Goal: Task Accomplishment & Management: Use online tool/utility

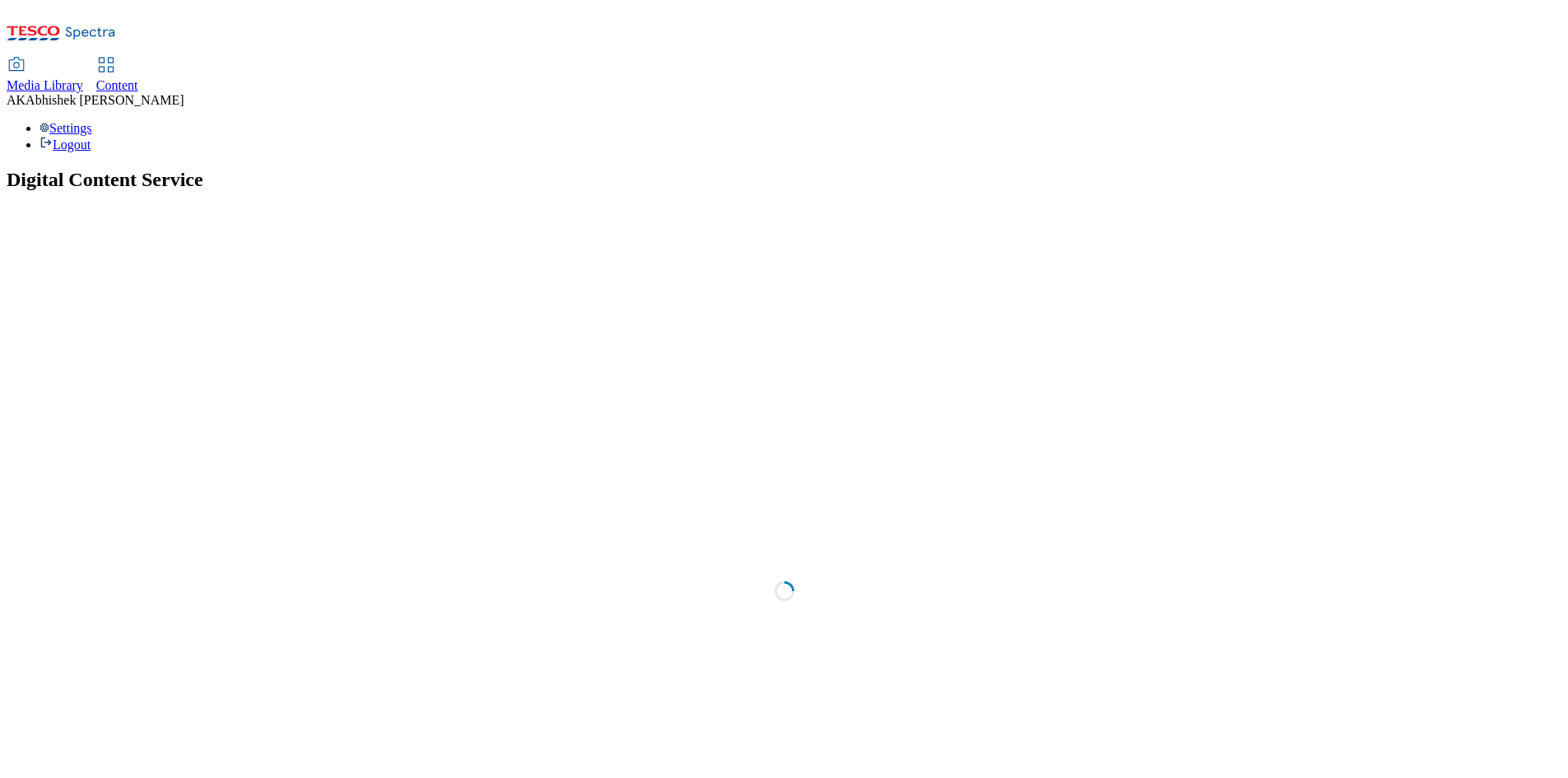
click at [139, 78] on div "Content" at bounding box center [118, 86] width 42 height 15
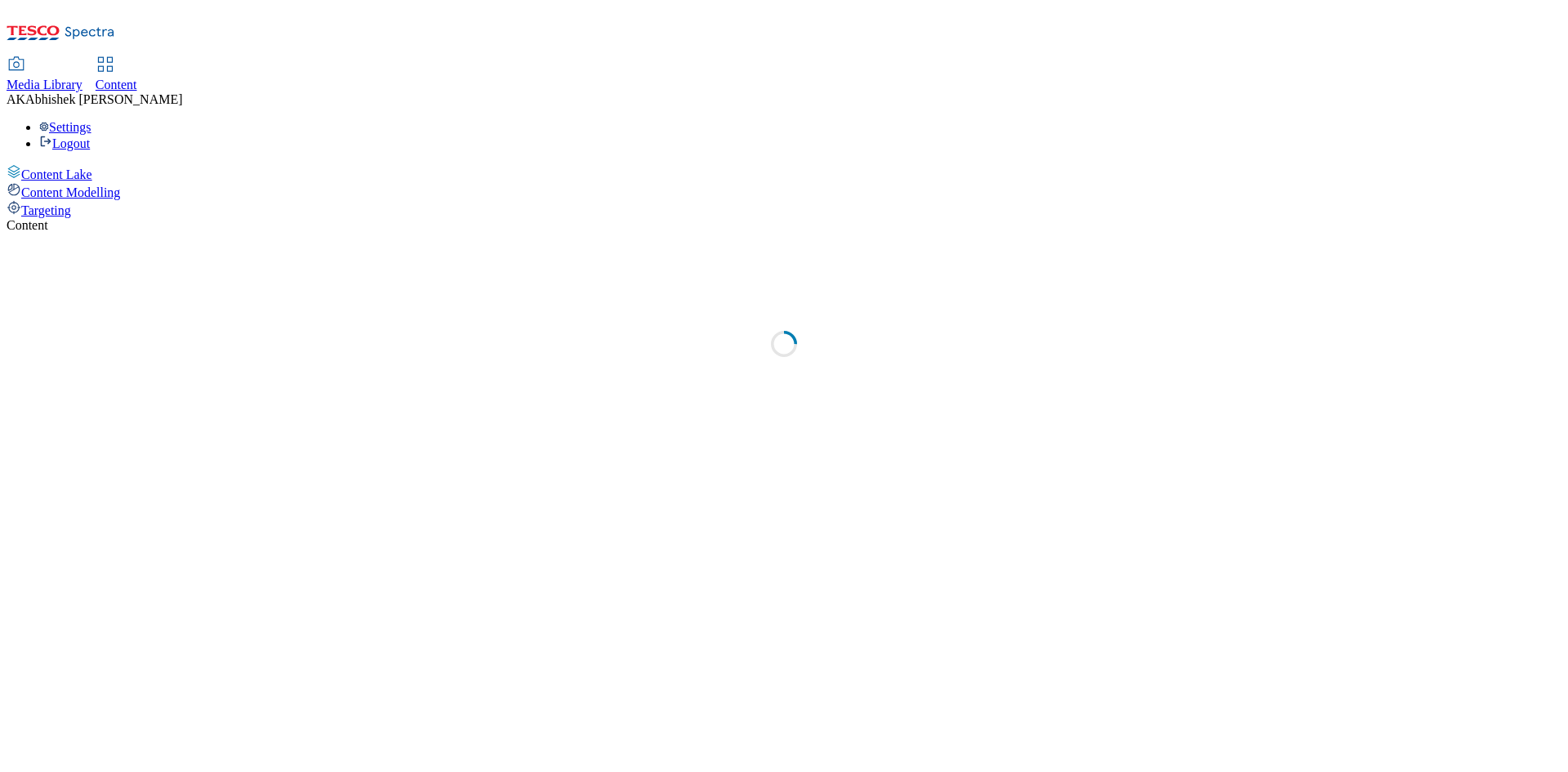
select select "ghs-uk"
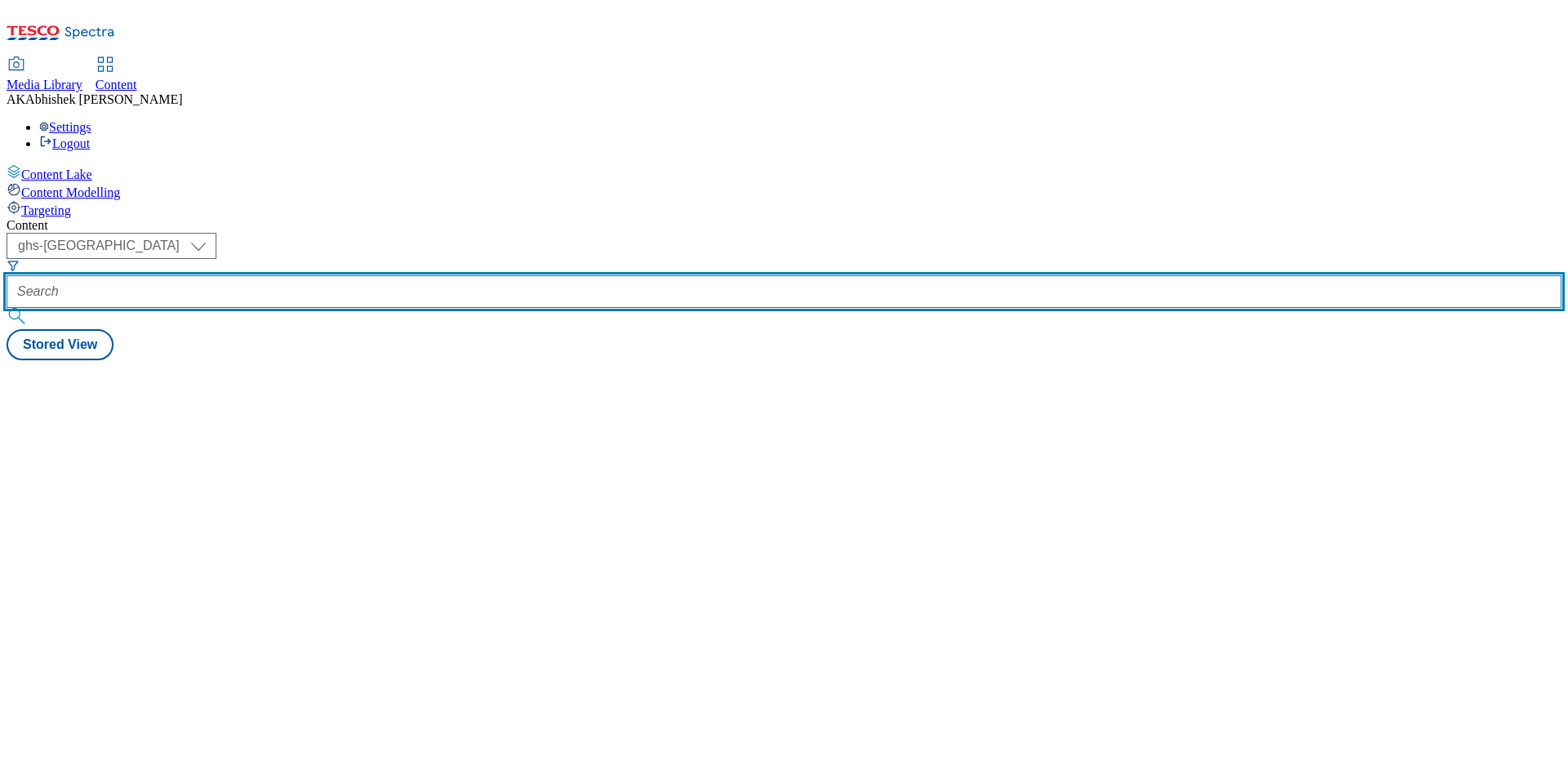
click at [383, 275] on input "text" at bounding box center [784, 291] width 1555 height 33
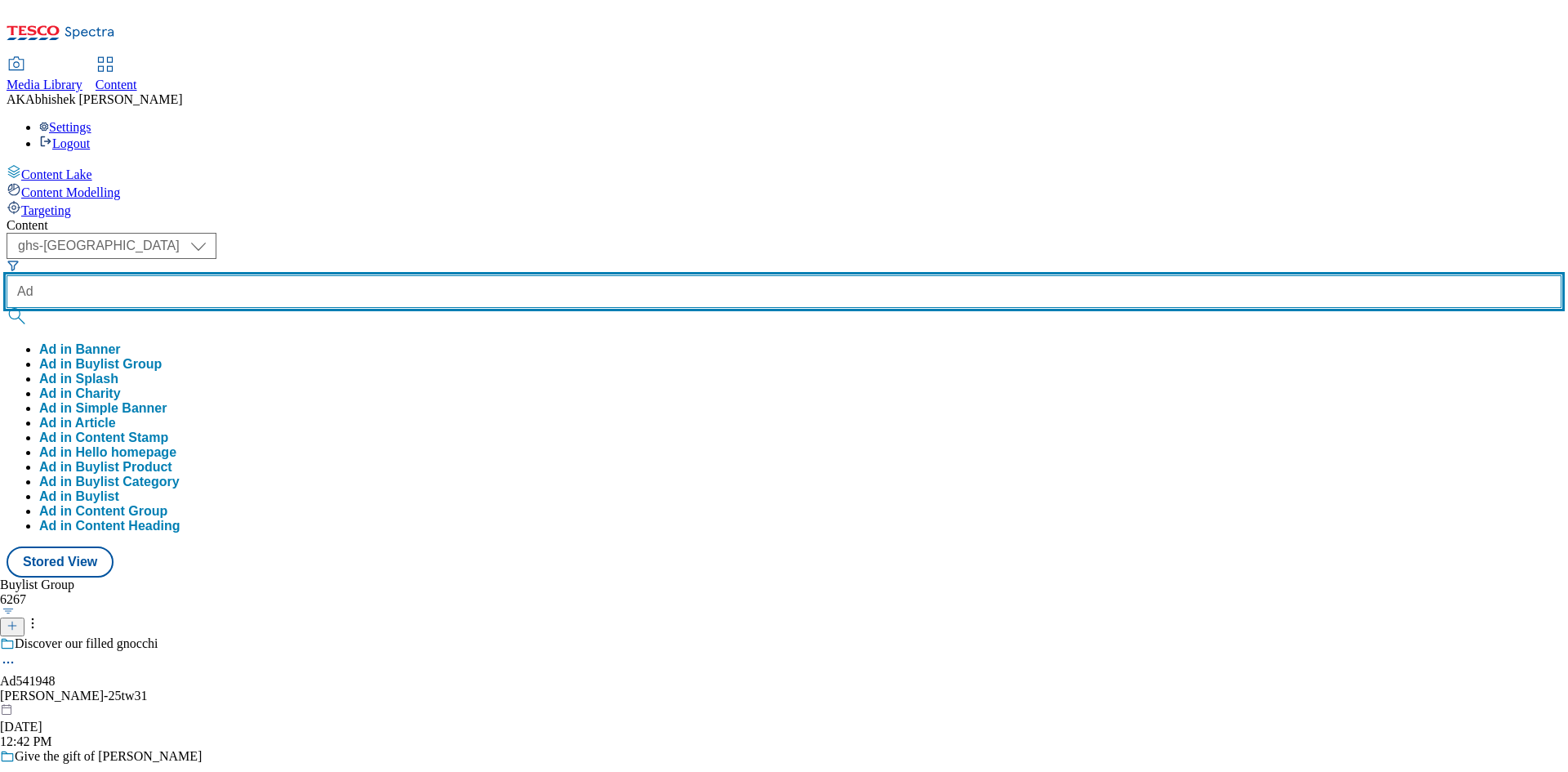
paste input "Abhishek.Kumar.ProcessTeam@dunnhumby.com"
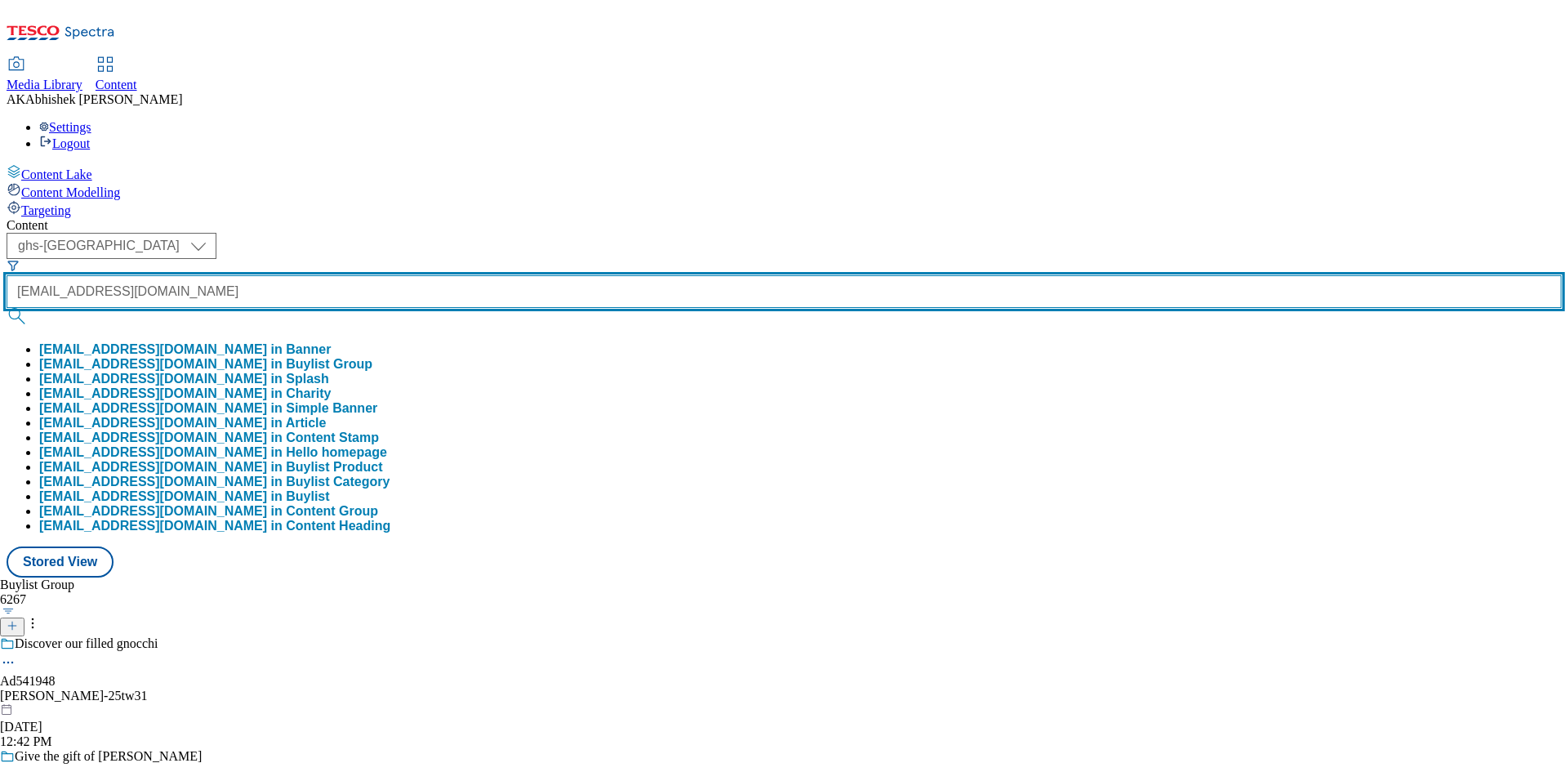
click at [7, 308] on button "submit" at bounding box center [17, 316] width 22 height 17
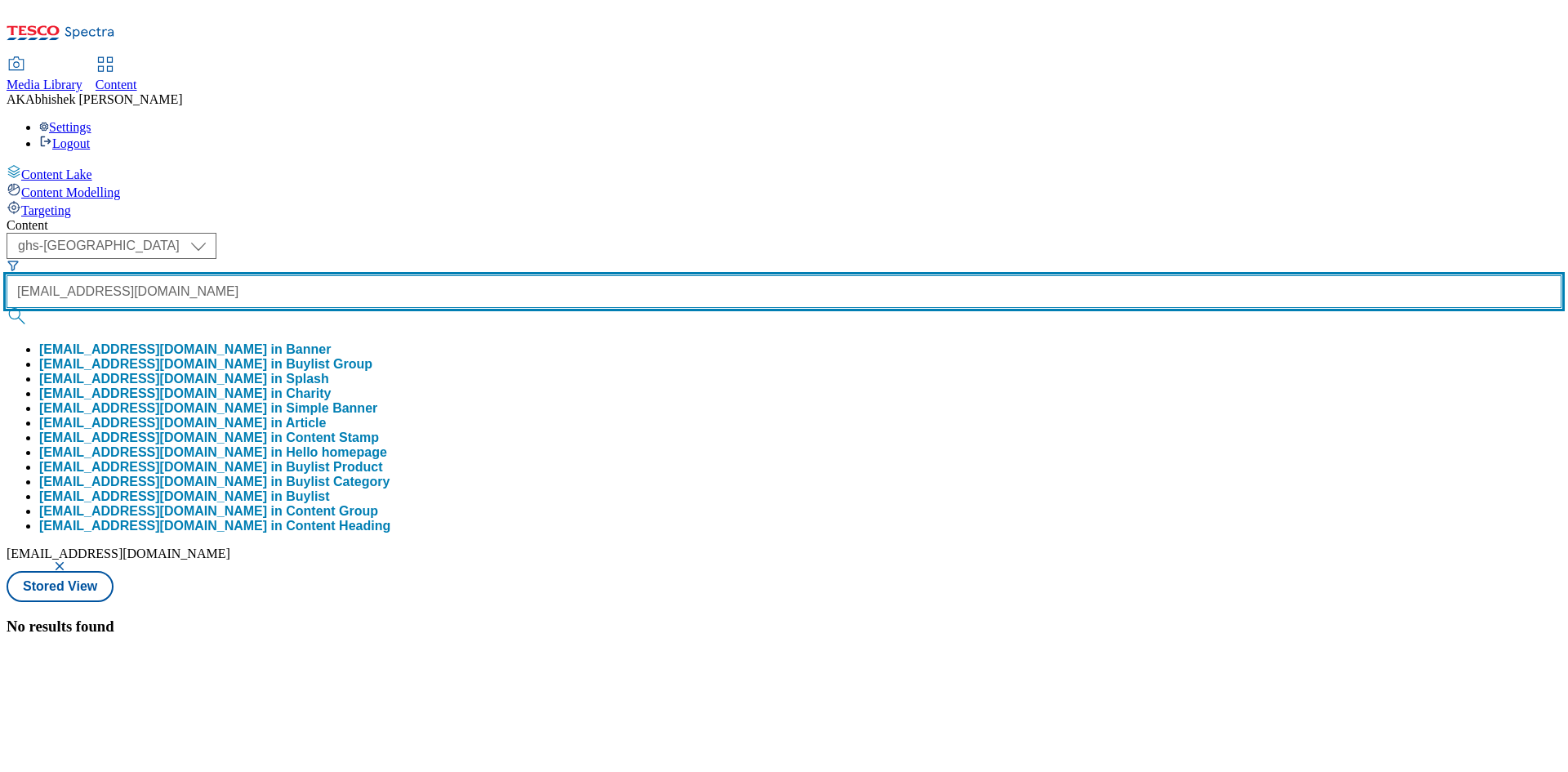
click at [407, 275] on input "AdAbhishek.Kumar.ProcessTeam@dunnhumby.com" at bounding box center [784, 291] width 1555 height 33
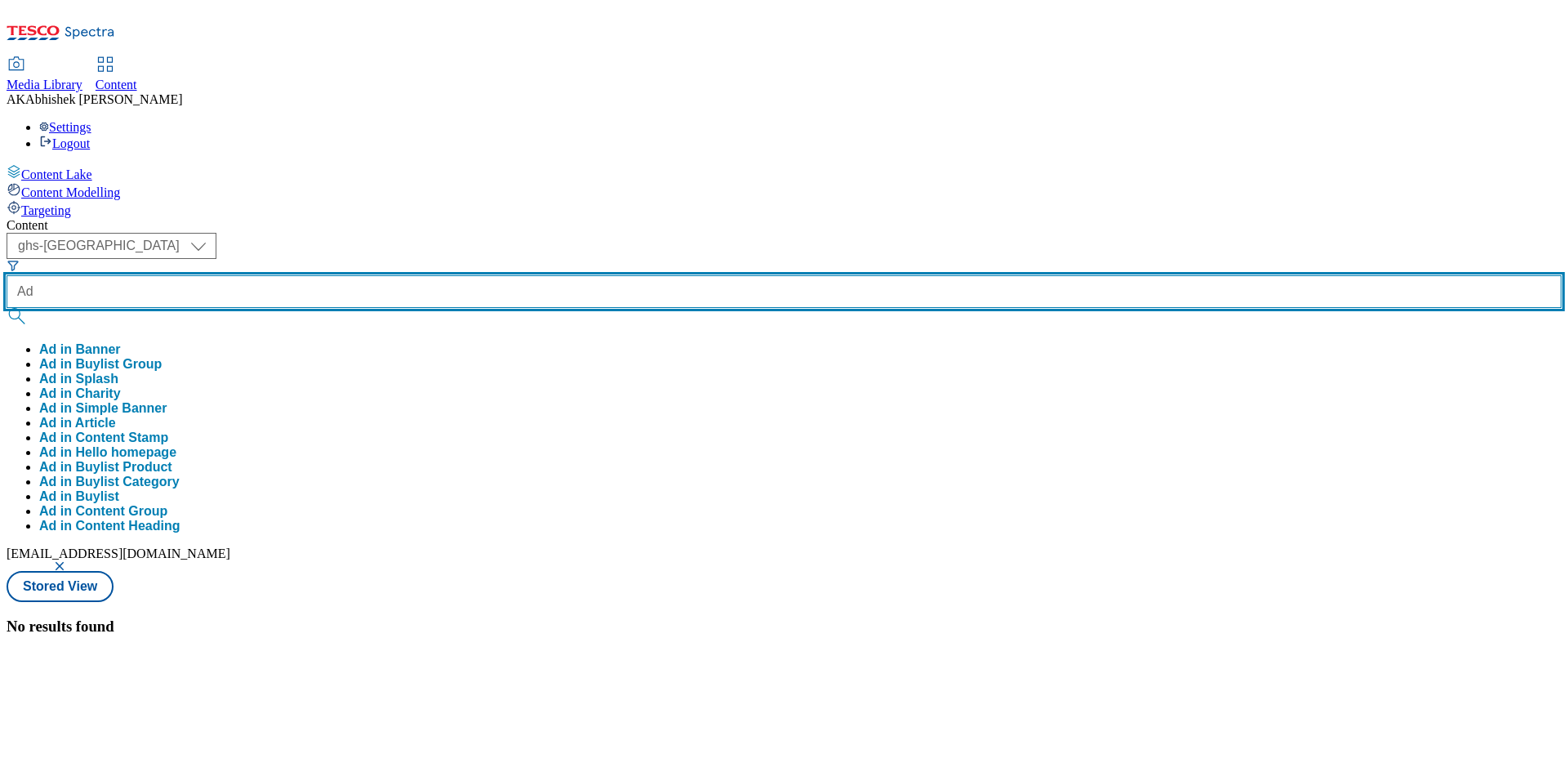
paste input "541948"
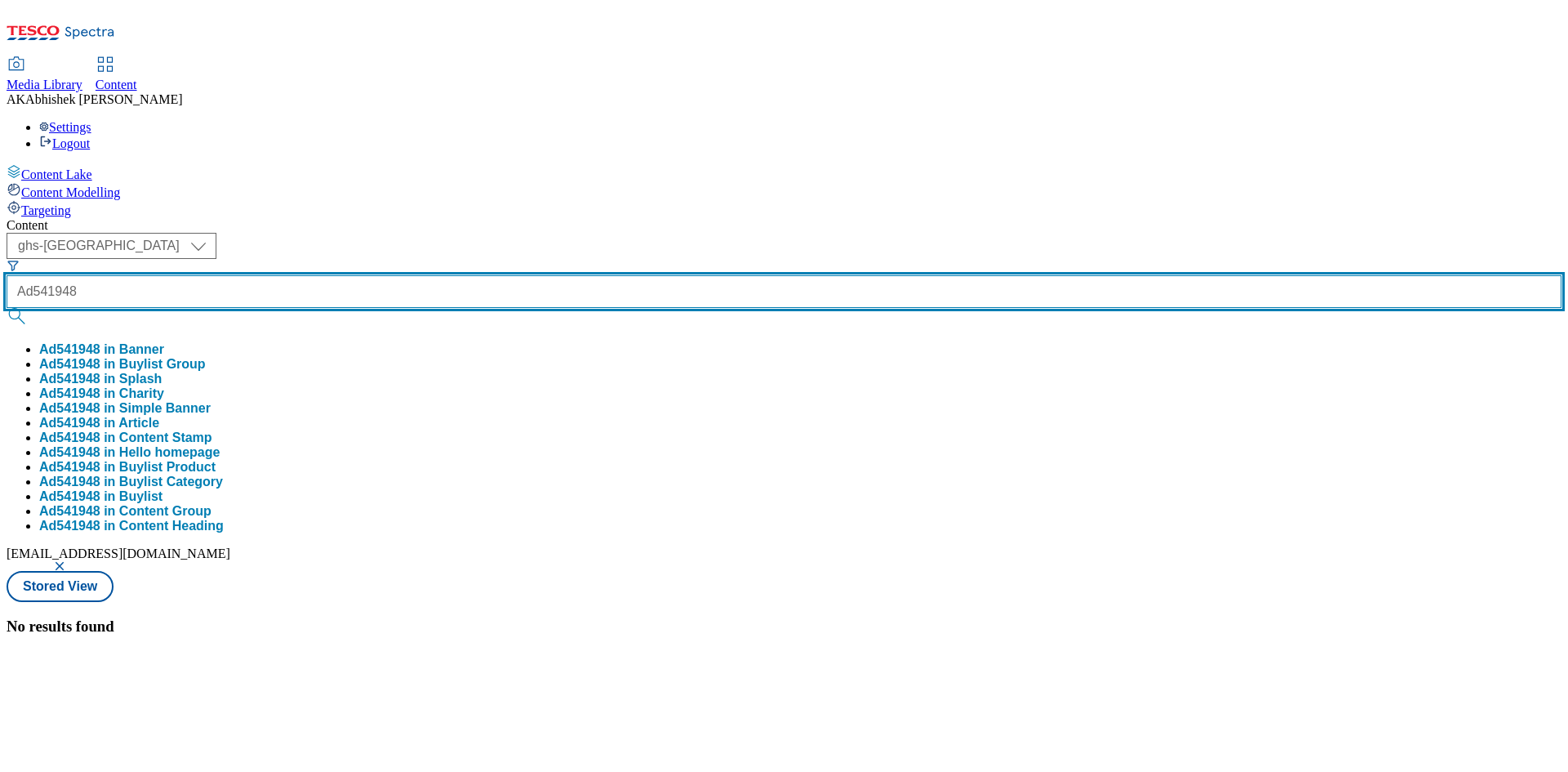
type input "Ad541948"
click at [7, 308] on button "submit" at bounding box center [17, 316] width 22 height 17
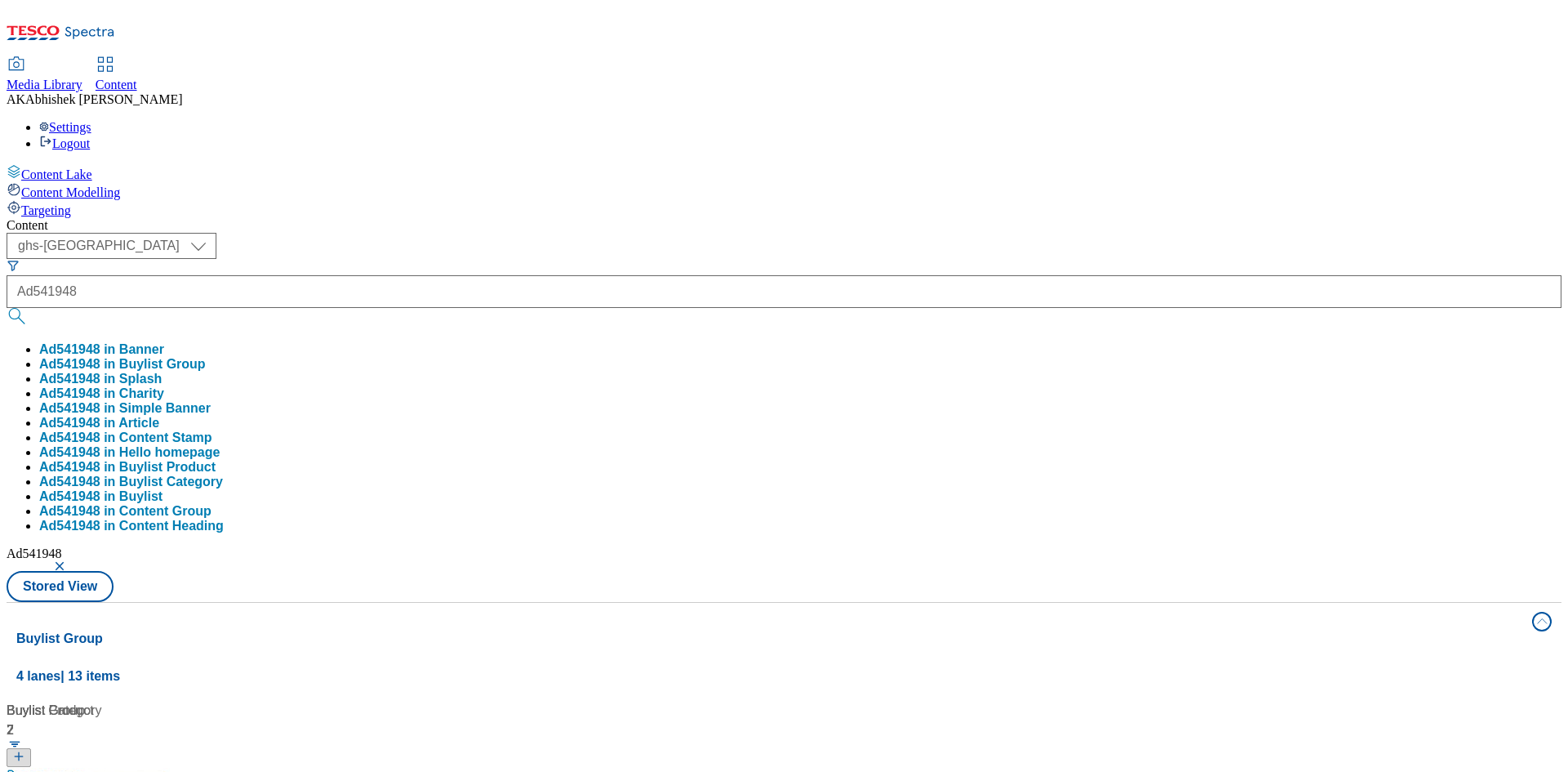
click at [731, 233] on div "( optional ) ghs-roi ghs-uk ghs-uk Ad541948 Ad541948 in Banner Ad541948 in Buyl…" at bounding box center [784, 417] width 1555 height 369
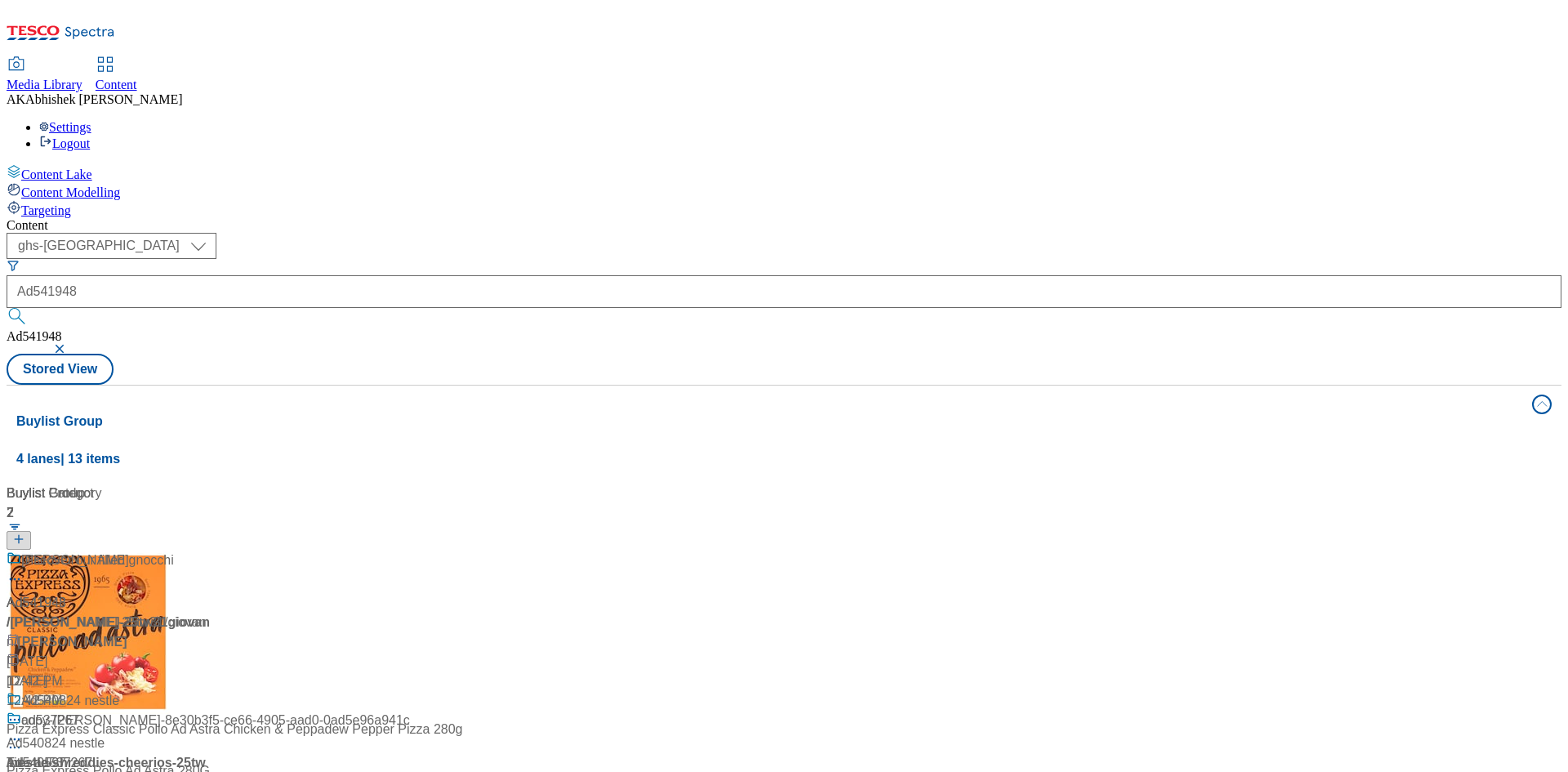
click at [211, 551] on div "Ad541948 / giovann-rana-25tw31 / giovann Sep 17, 2025 12:42 PM" at bounding box center [108, 631] width 204 height 160
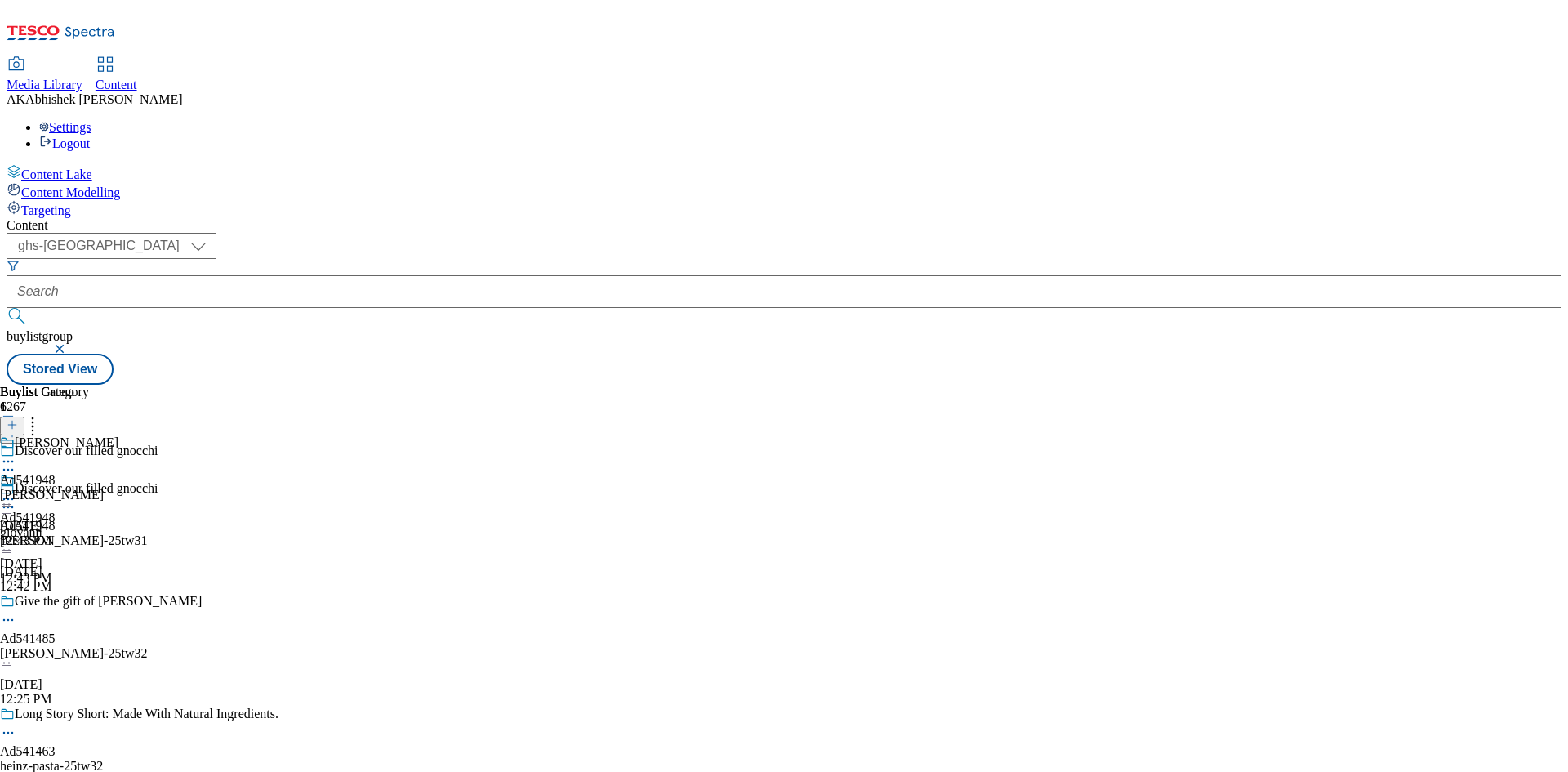
click at [17, 499] on icon at bounding box center [8, 508] width 17 height 17
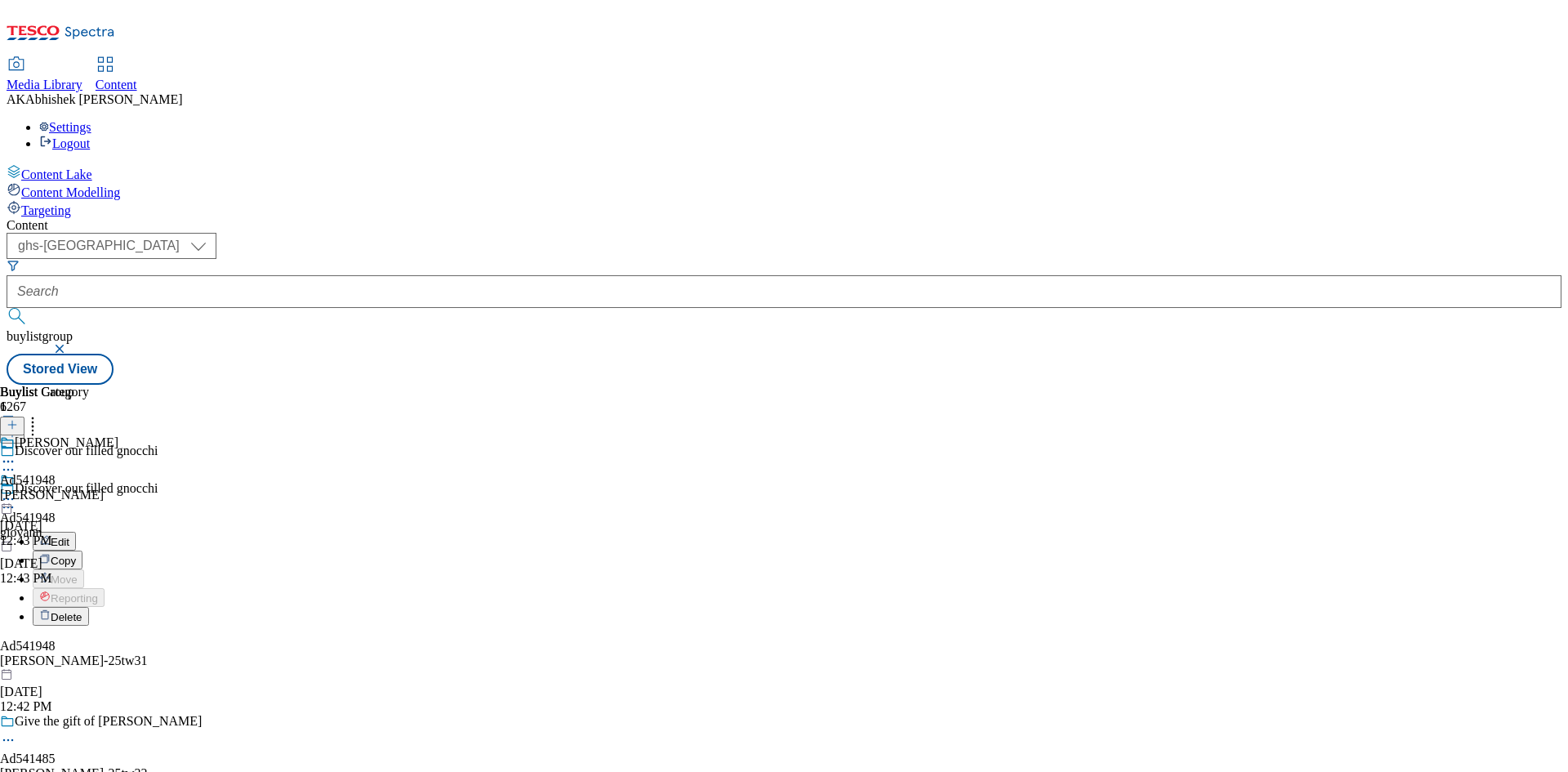
click at [69, 536] on span "Edit" at bounding box center [60, 542] width 19 height 13
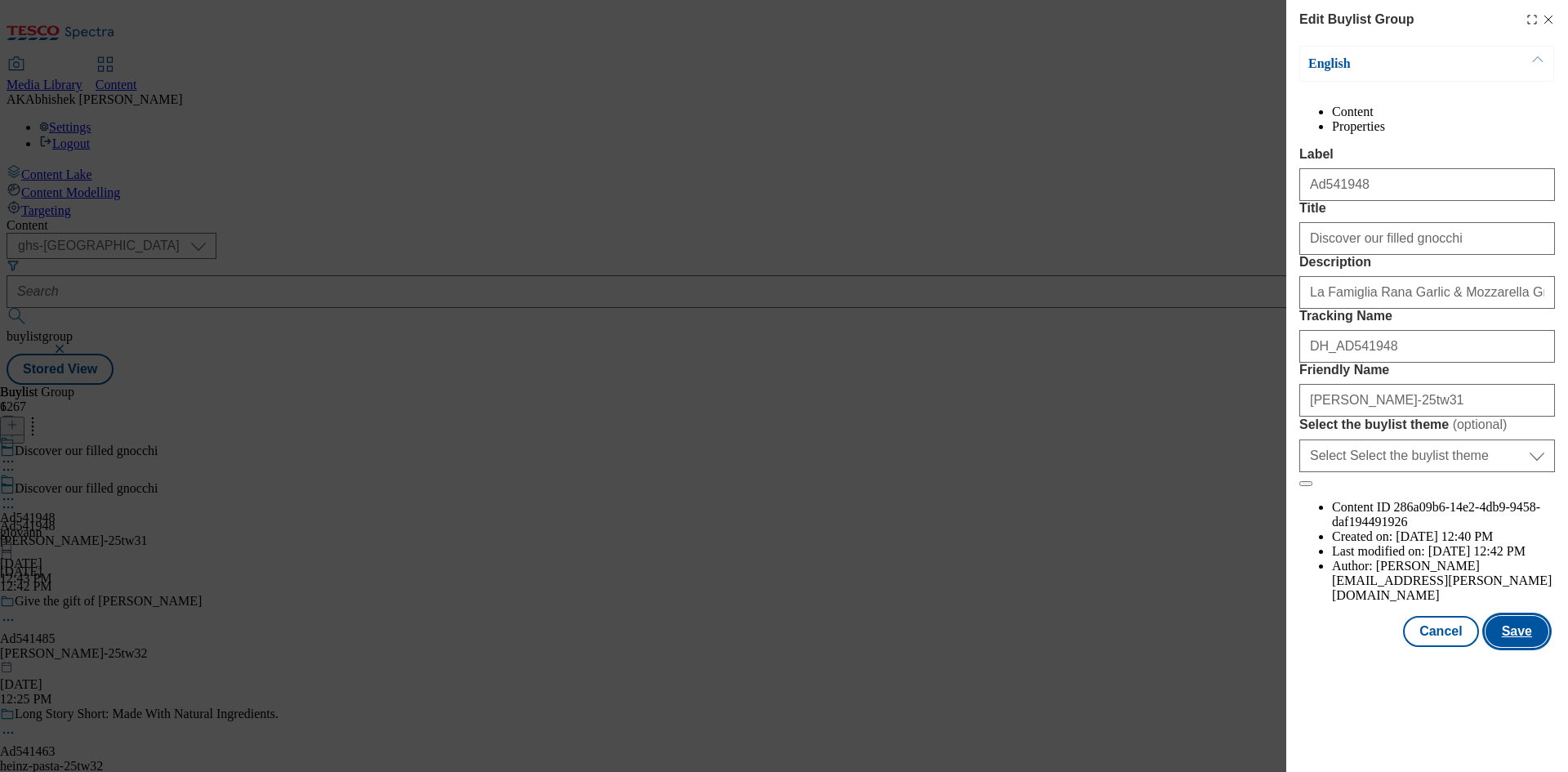
click at [1528, 647] on button "Save" at bounding box center [1516, 631] width 62 height 31
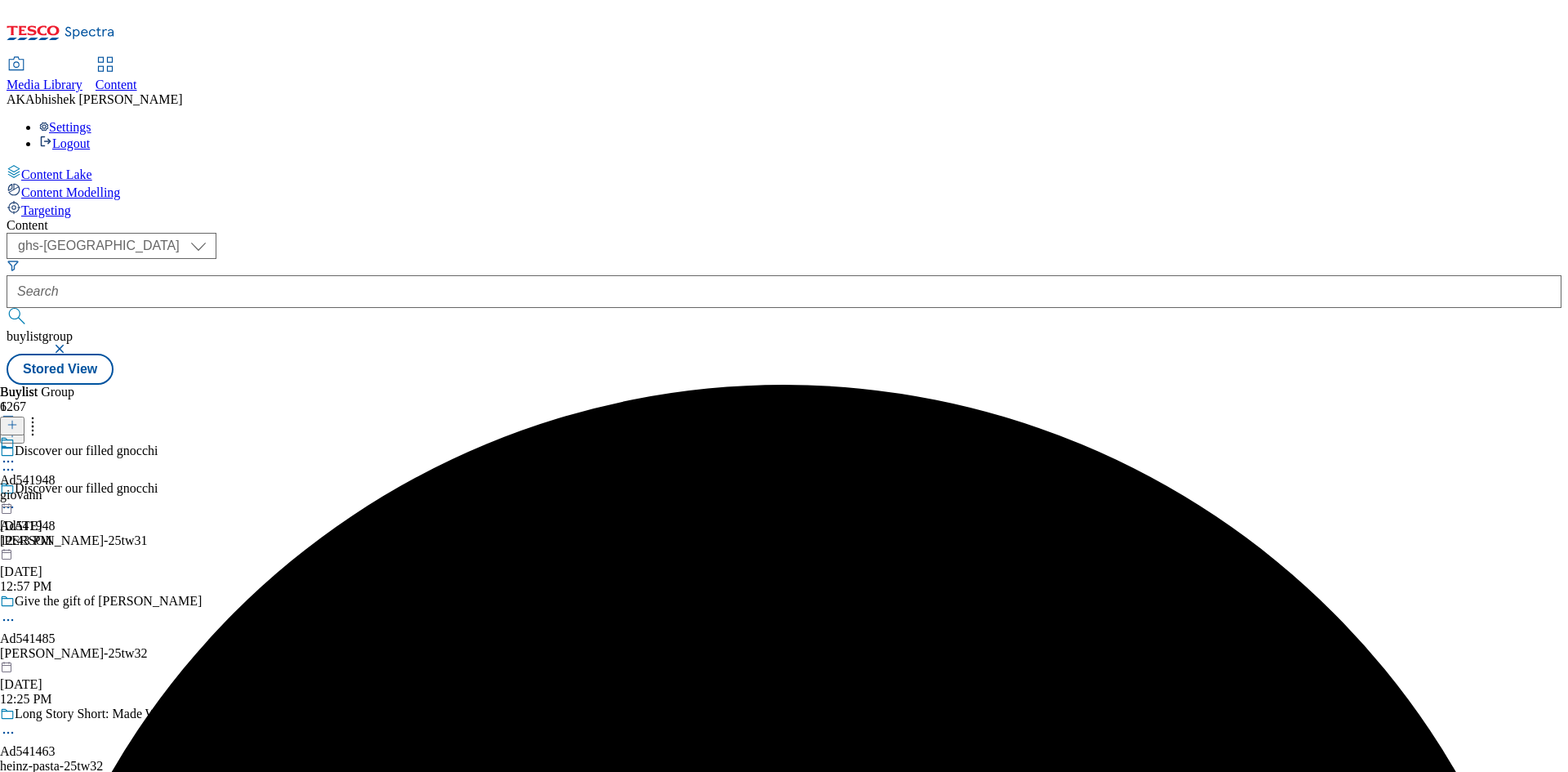
click at [17, 454] on icon at bounding box center [8, 462] width 17 height 17
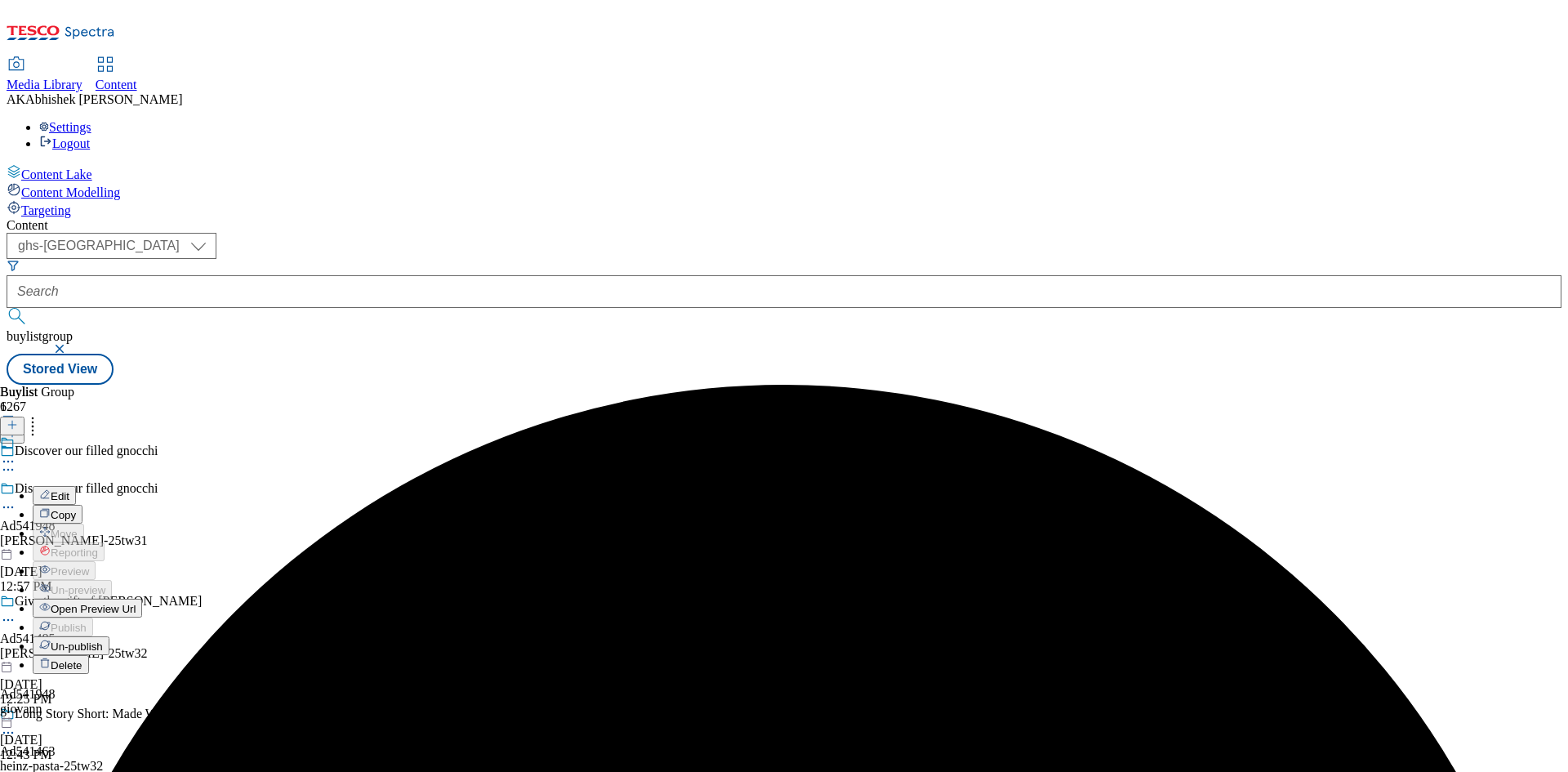
click at [76, 486] on button "Edit" at bounding box center [54, 495] width 43 height 19
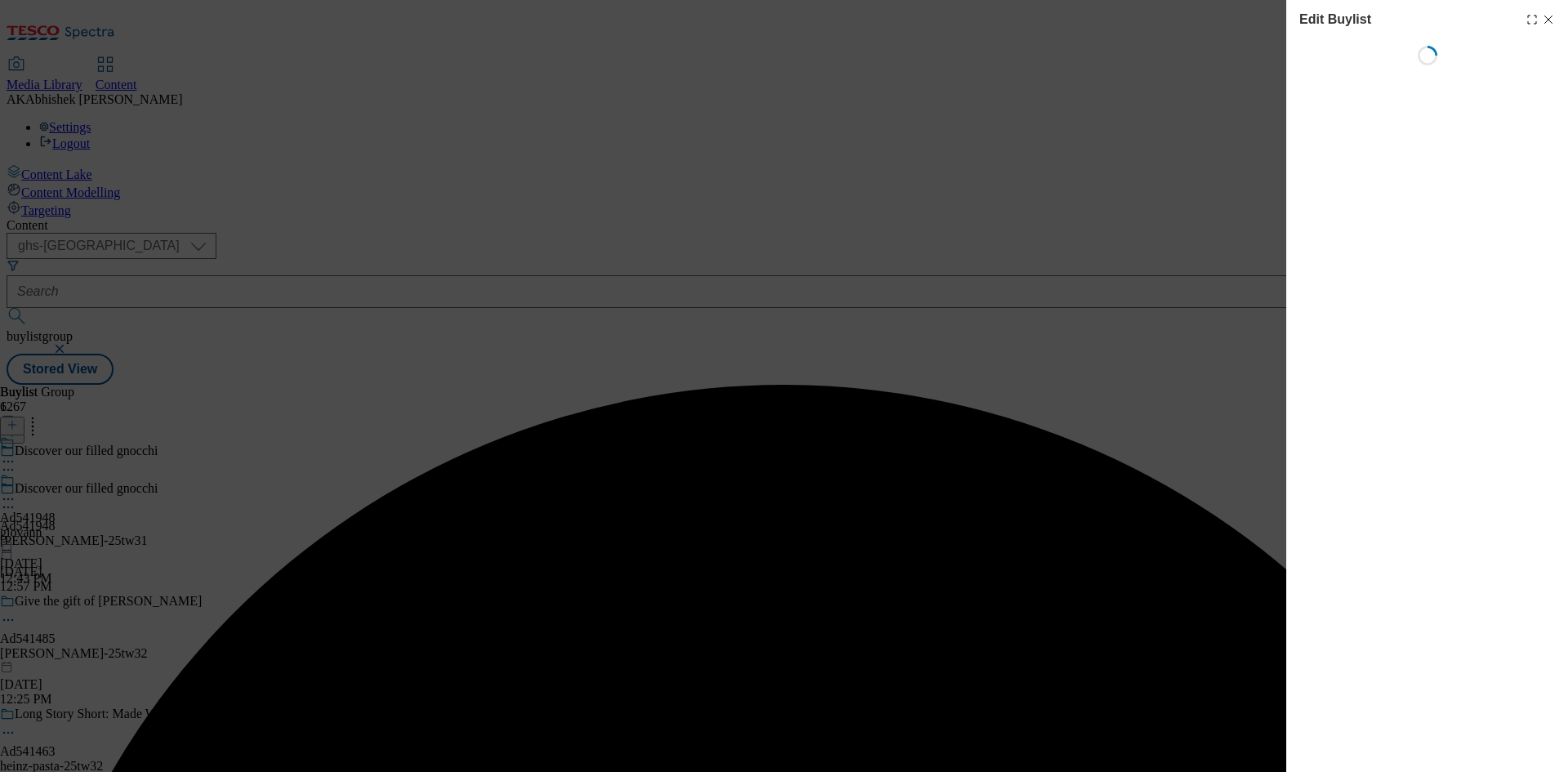
select select "tactical"
select select "supplier funded short term 1-3 weeks"
select select "dunnhumby"
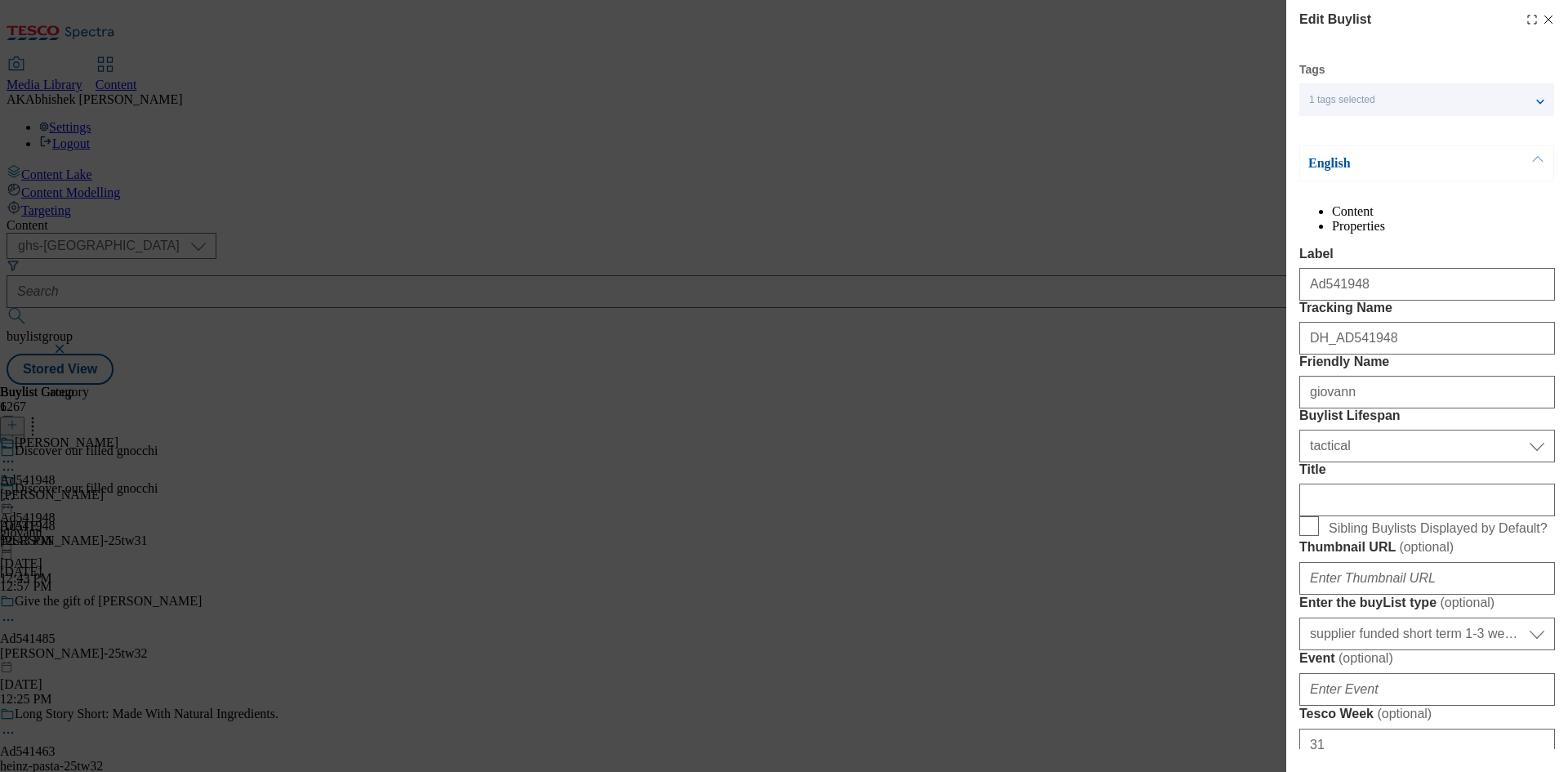
select select "Banner"
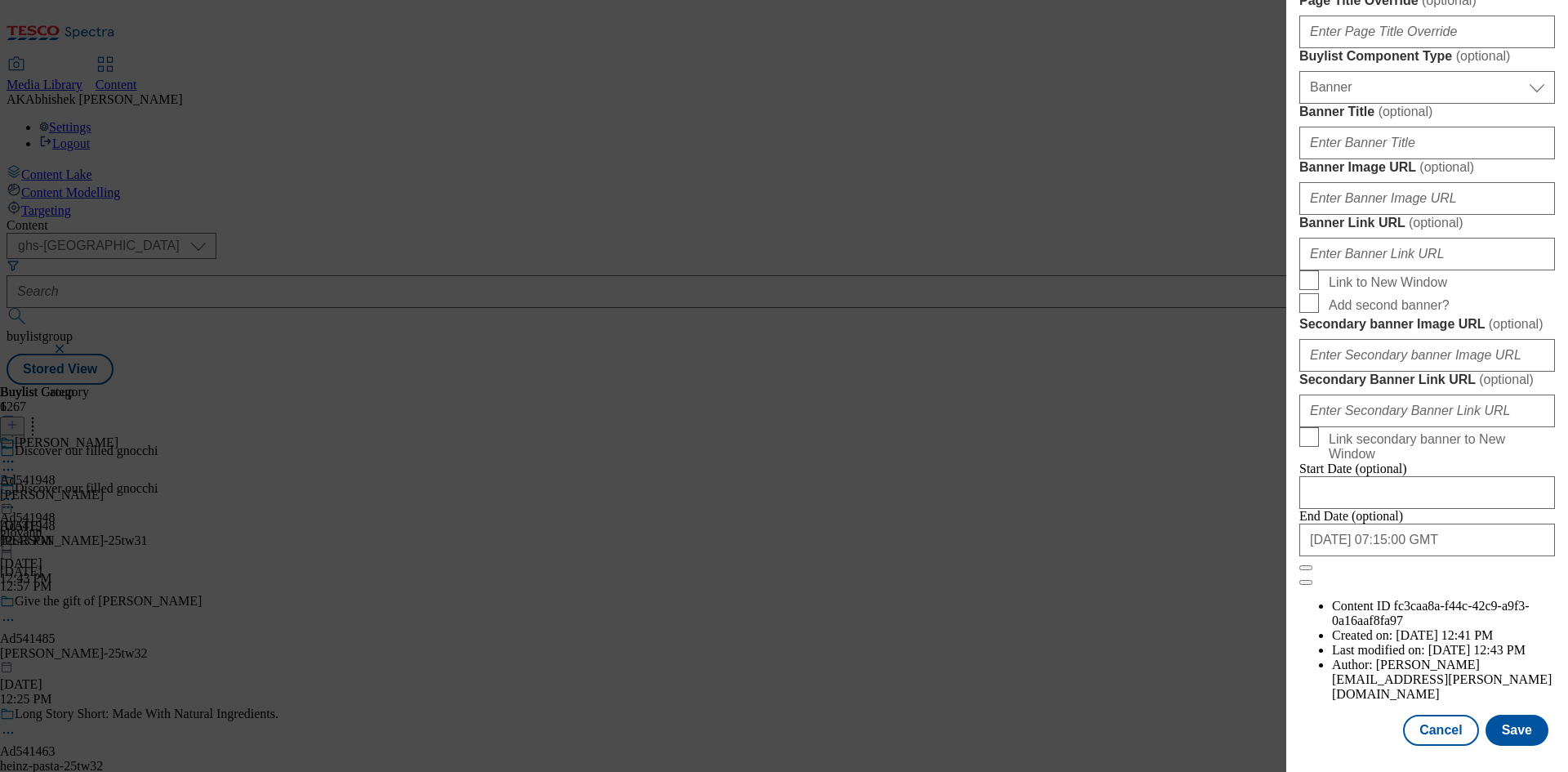
scroll to position [1605, 0]
click at [1515, 740] on button "Save" at bounding box center [1516, 730] width 62 height 31
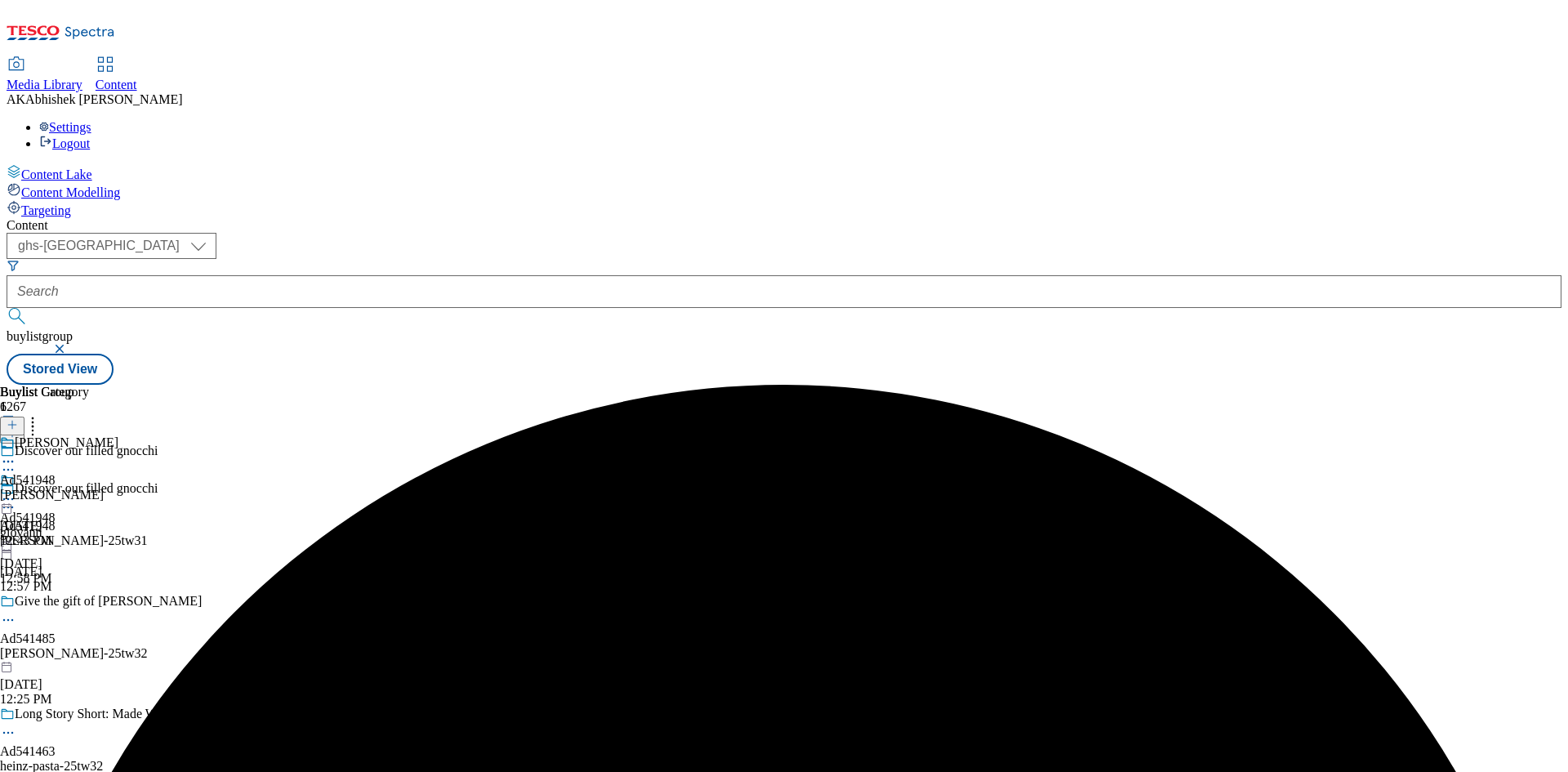
click at [17, 454] on icon at bounding box center [8, 462] width 17 height 17
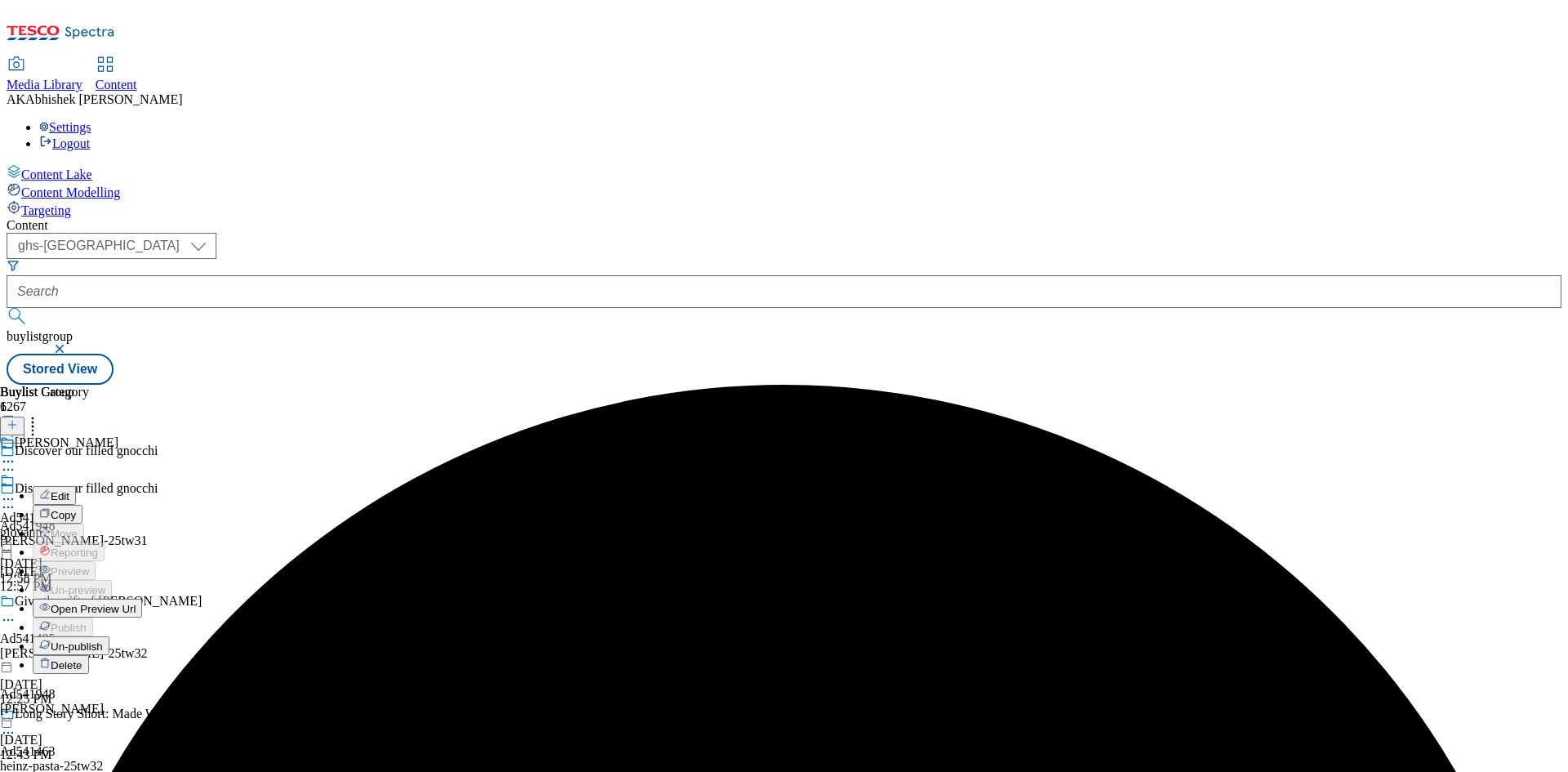
click at [76, 486] on button "Edit" at bounding box center [54, 495] width 43 height 19
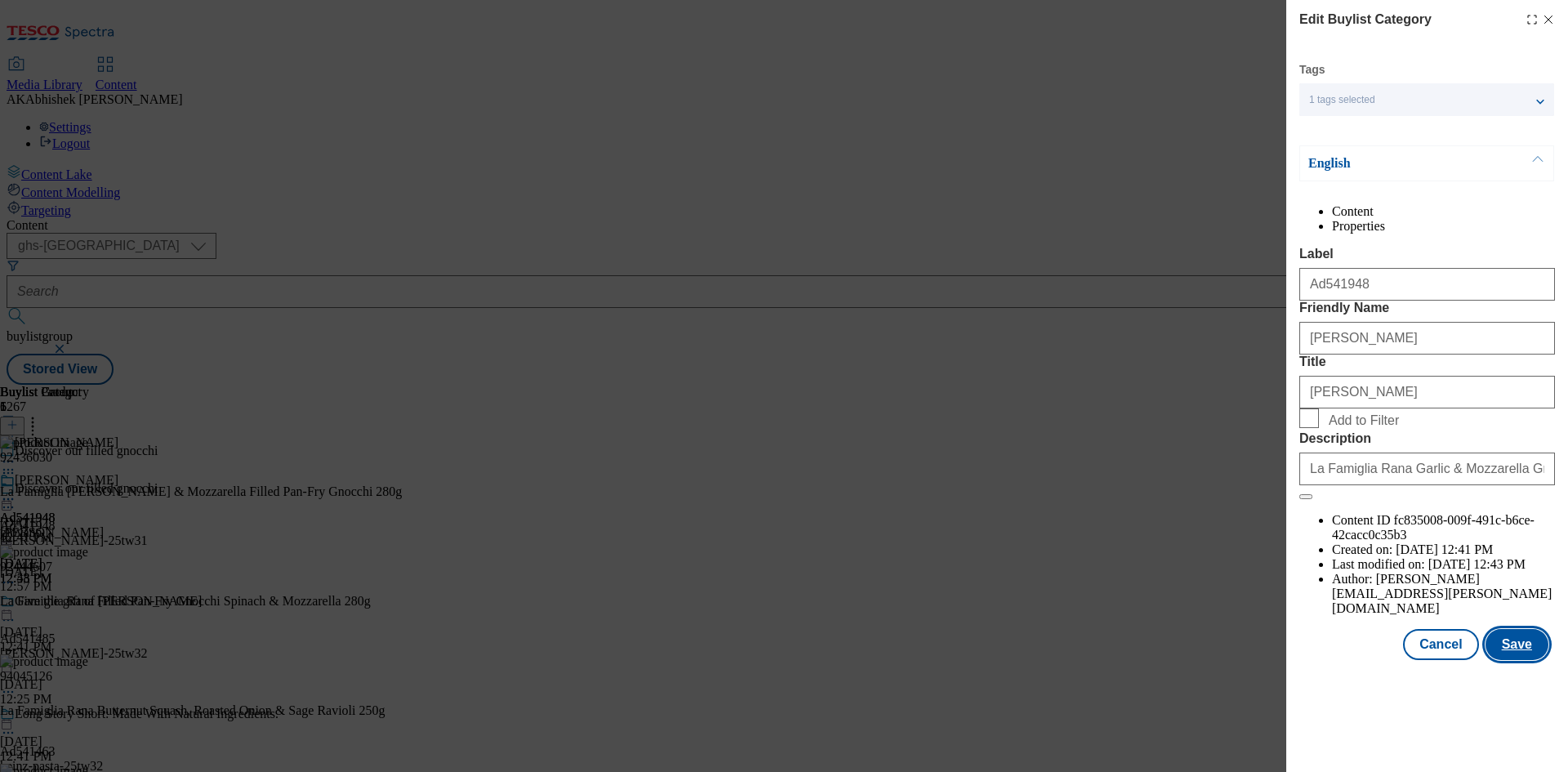
click at [1534, 660] on button "Save" at bounding box center [1516, 644] width 62 height 31
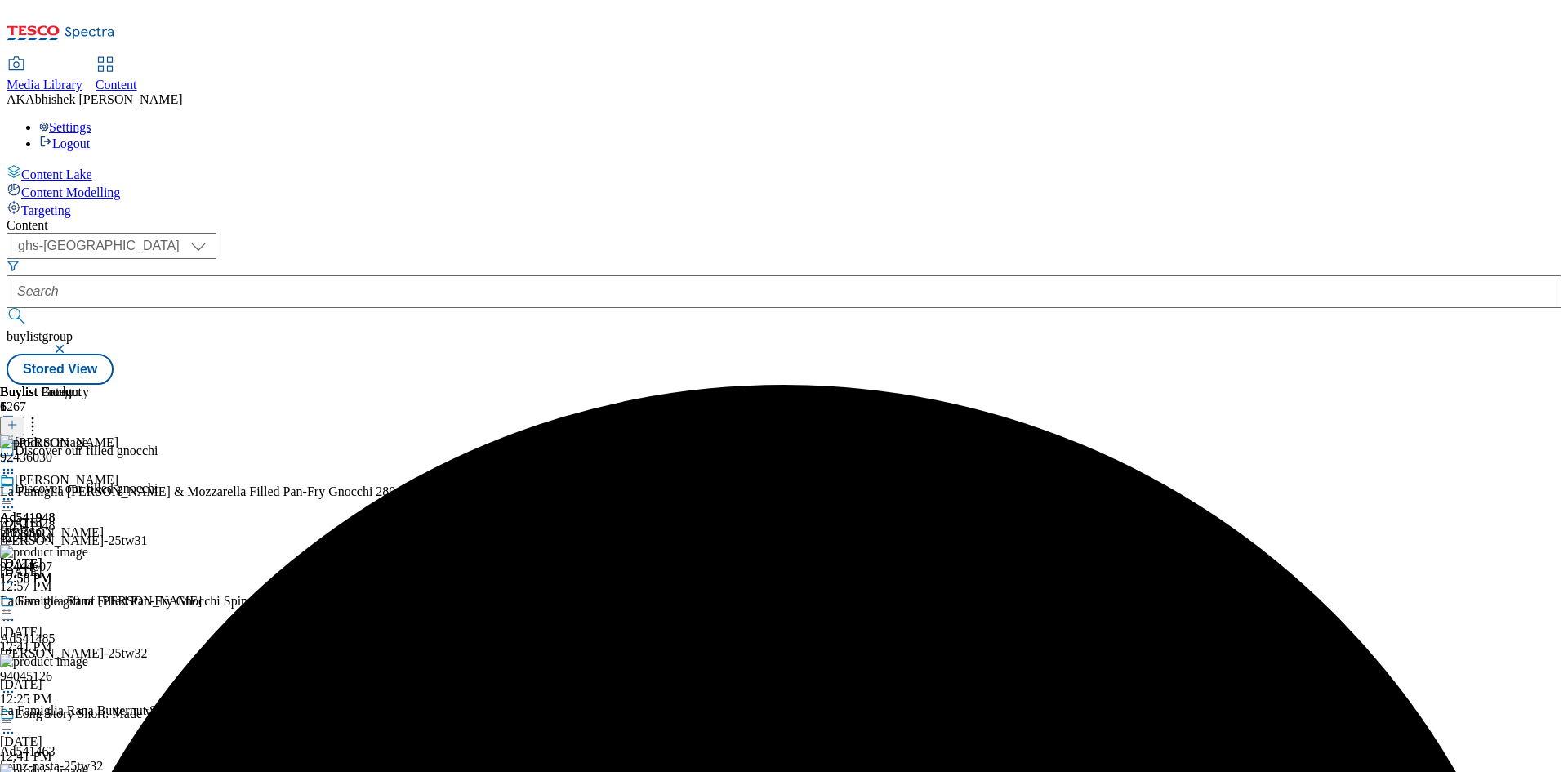
click at [17, 491] on icon at bounding box center [8, 499] width 17 height 17
click at [89, 603] on span "Preview" at bounding box center [70, 609] width 38 height 13
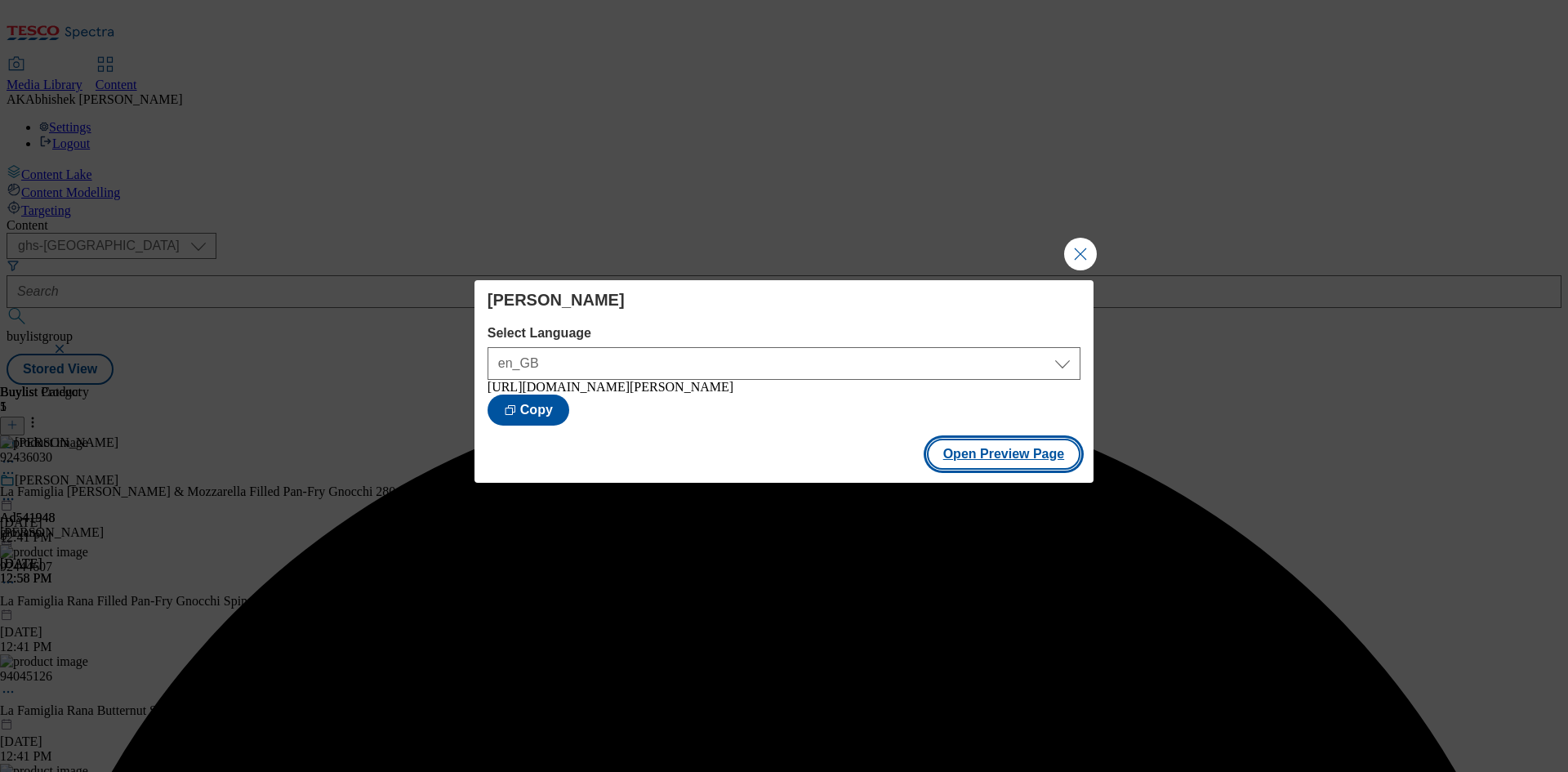
click at [1040, 459] on button "Open Preview Page" at bounding box center [1003, 454] width 154 height 31
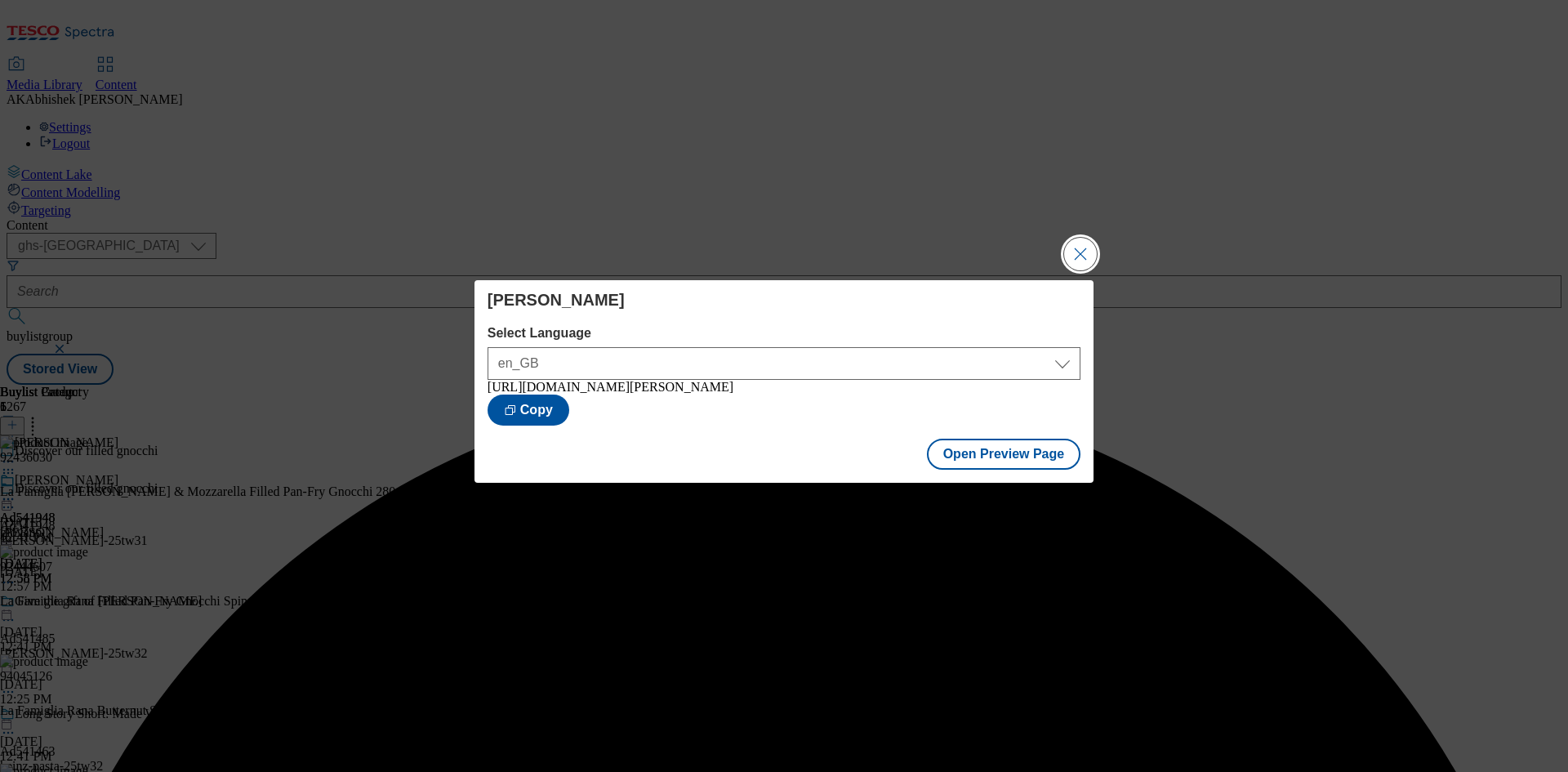
click at [1086, 252] on button "Close Modal" at bounding box center [1080, 253] width 32 height 33
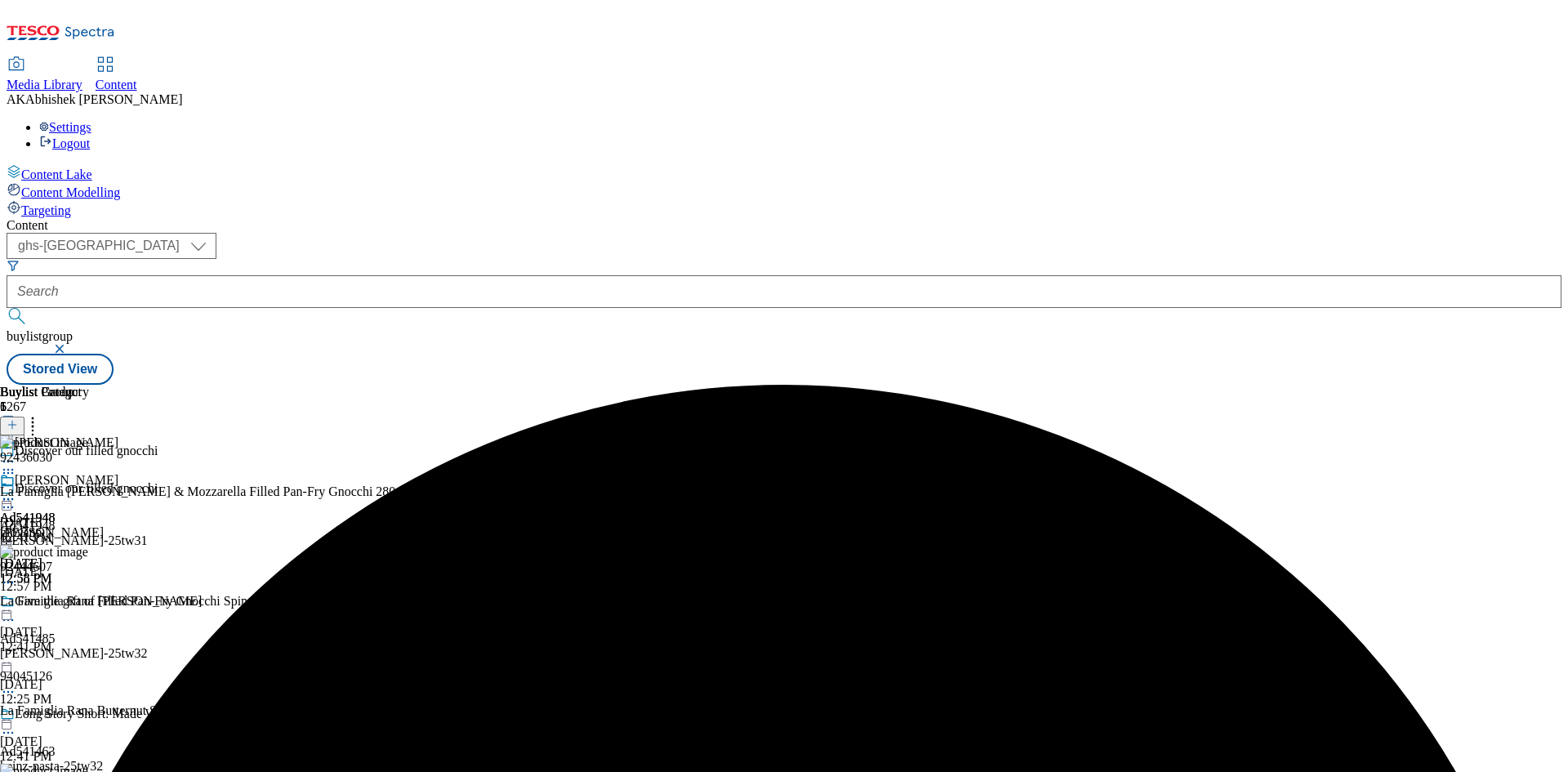
click at [17, 491] on icon at bounding box center [8, 499] width 17 height 17
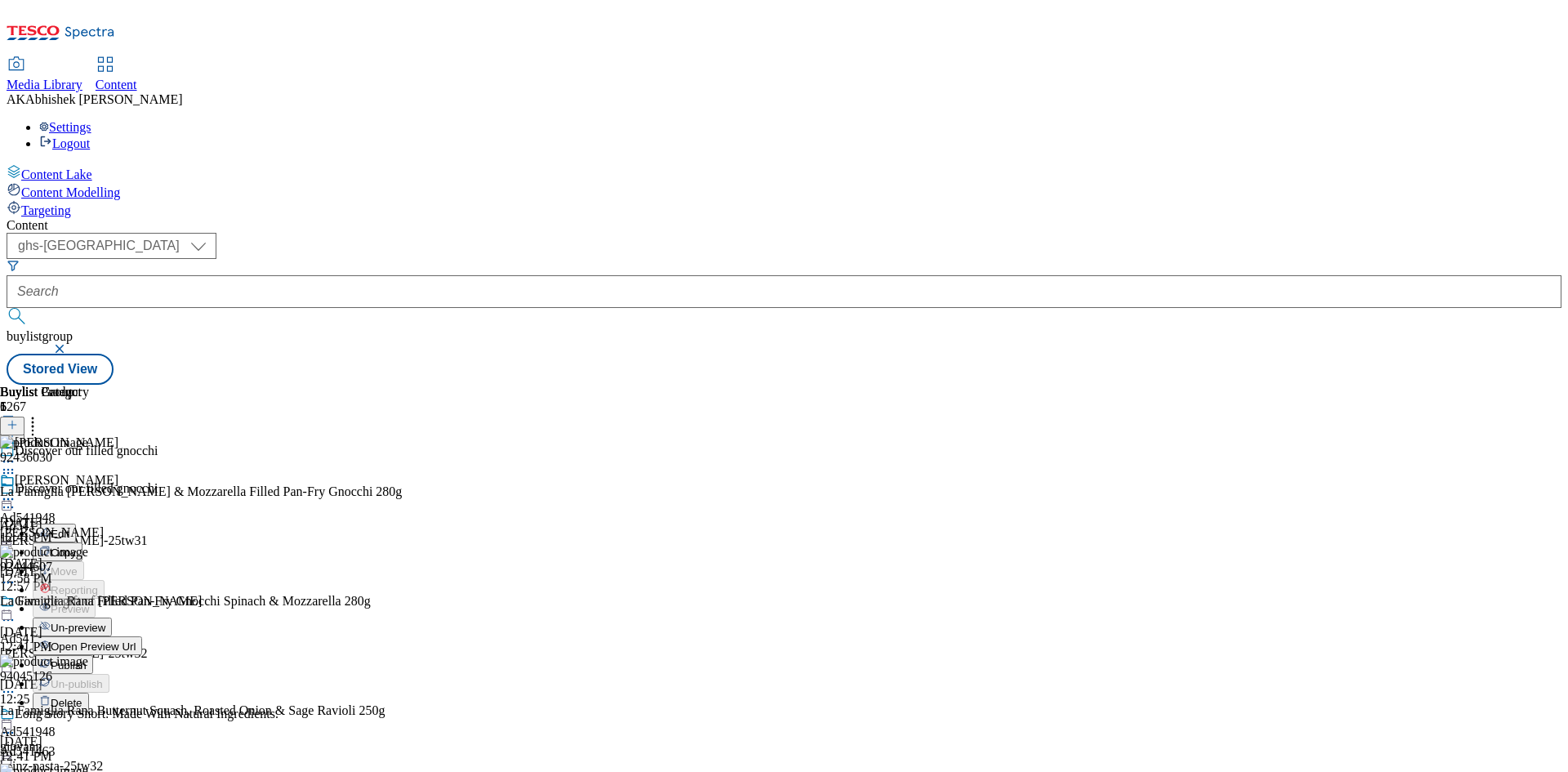
click at [87, 659] on span "Publish" at bounding box center [68, 665] width 36 height 13
